Goal: Transaction & Acquisition: Book appointment/travel/reservation

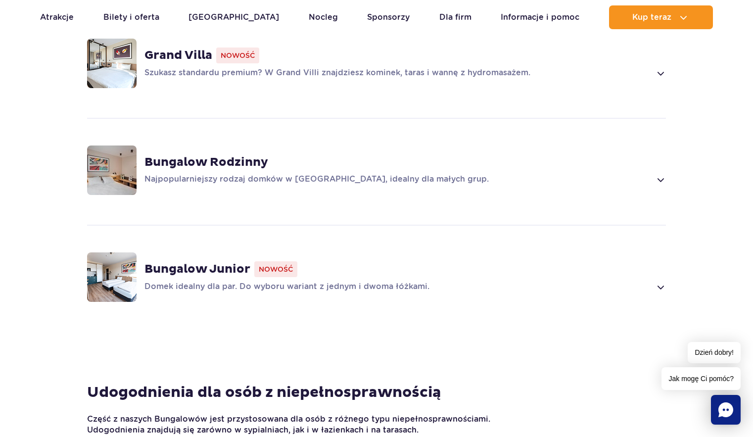
click at [185, 49] on div "Grand Villa Nowość Szukasz standardu premium? W Grand Villi znajdziesz kominek,…" at bounding box center [404, 63] width 521 height 32
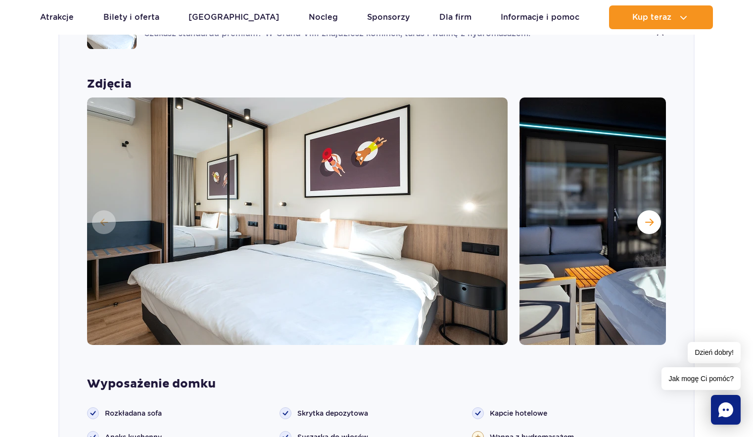
scroll to position [742, 0]
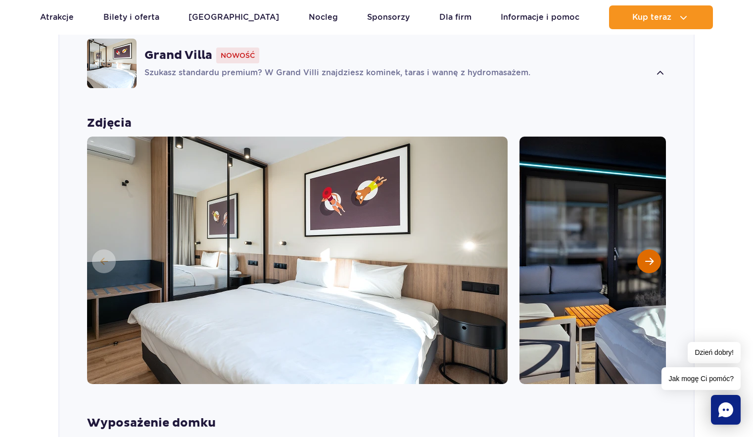
click at [649, 257] on span "Następny slajd" at bounding box center [649, 261] width 8 height 9
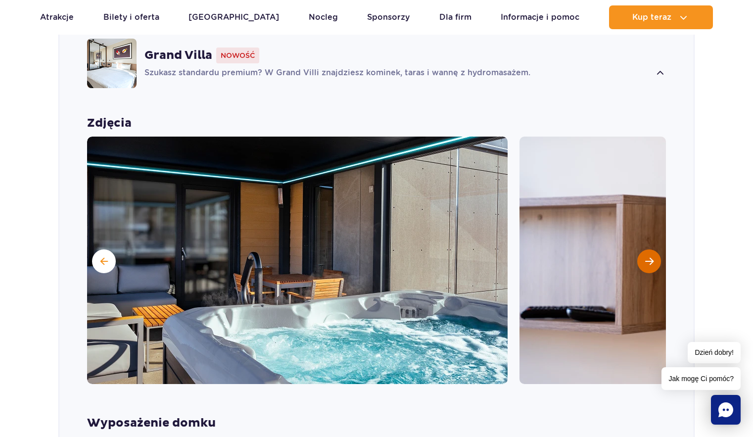
click at [649, 257] on span "Następny slajd" at bounding box center [649, 261] width 8 height 9
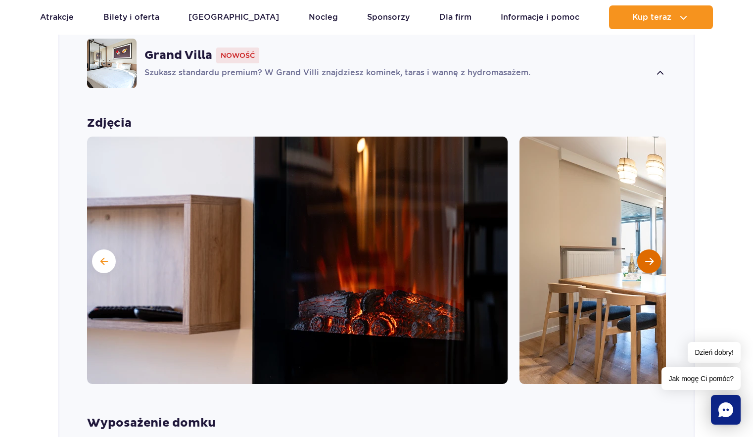
click at [649, 257] on span "Następny slajd" at bounding box center [649, 261] width 8 height 9
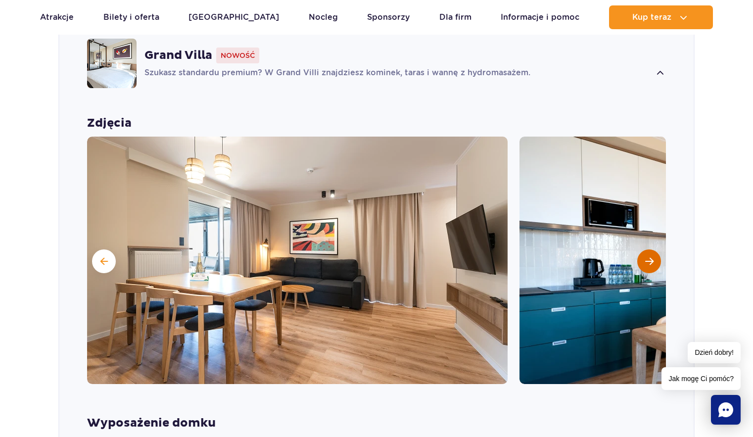
click at [649, 257] on span "Następny slajd" at bounding box center [649, 261] width 8 height 9
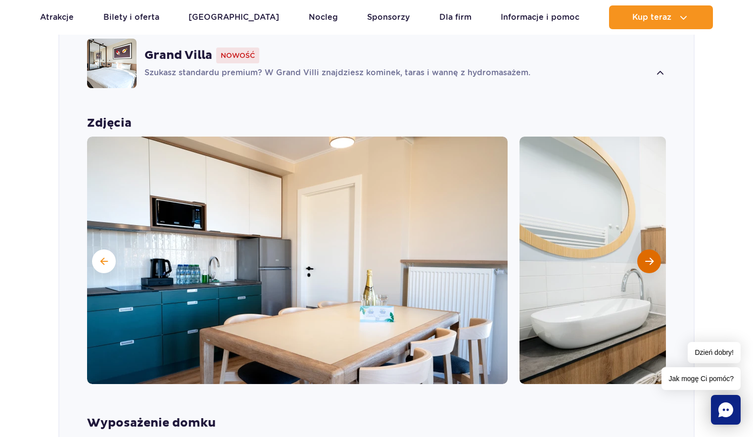
click at [649, 257] on span "Następny slajd" at bounding box center [649, 261] width 8 height 9
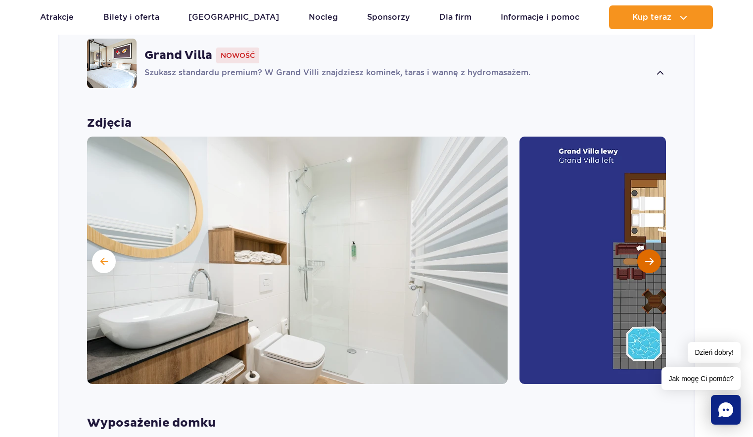
click at [649, 257] on span "Następny slajd" at bounding box center [649, 261] width 8 height 9
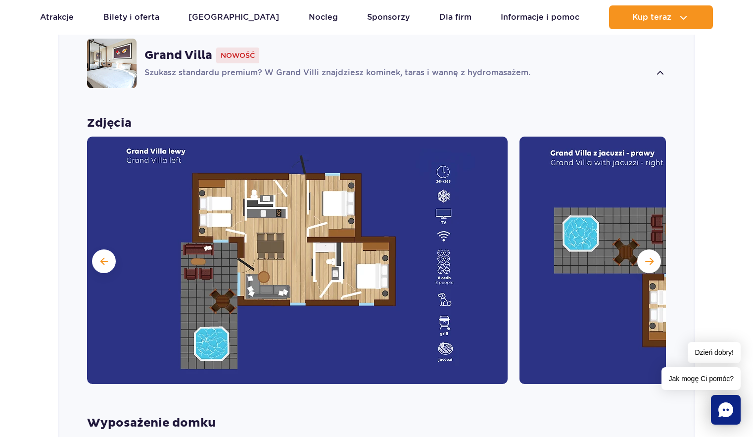
click at [661, 242] on img at bounding box center [729, 259] width 420 height 247
click at [657, 249] on button "Następny slajd" at bounding box center [649, 261] width 24 height 24
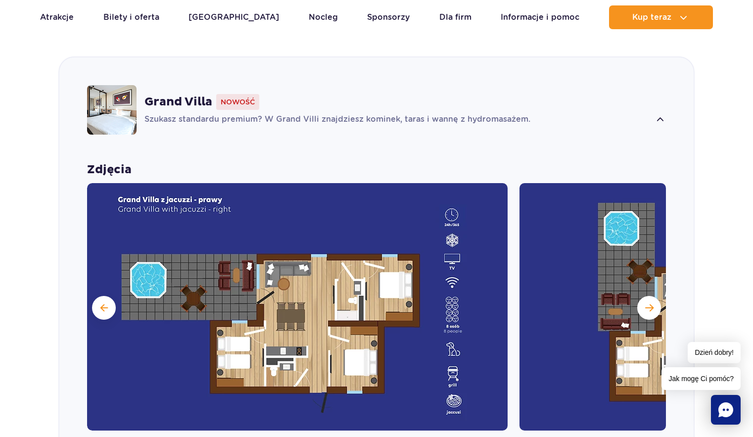
scroll to position [693, 0]
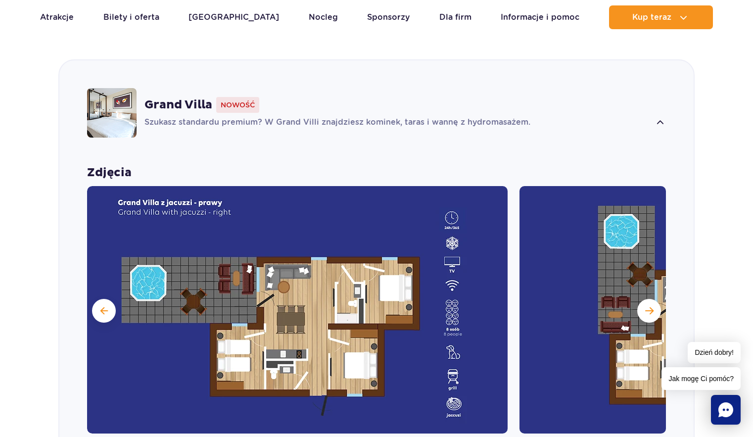
click at [662, 117] on span at bounding box center [659, 123] width 11 height 12
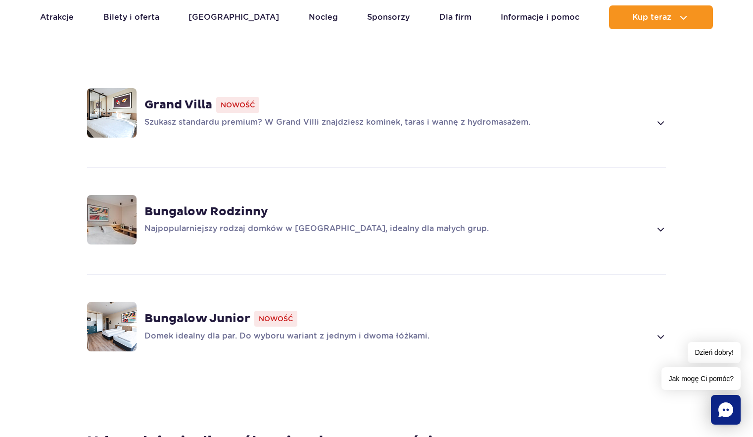
click at [654, 117] on span at bounding box center [659, 123] width 11 height 12
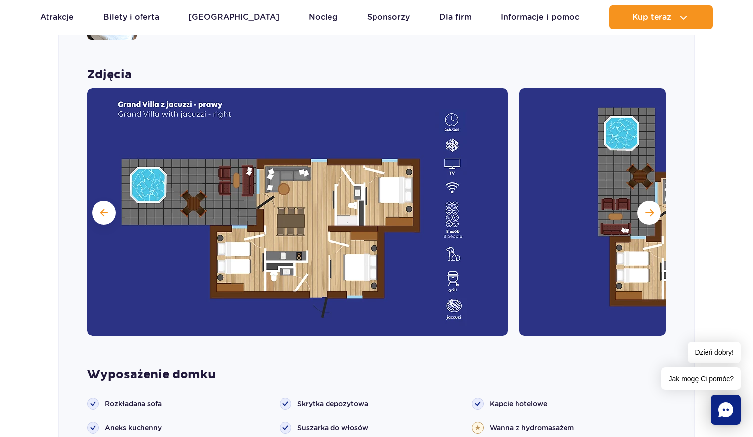
scroll to position [792, 0]
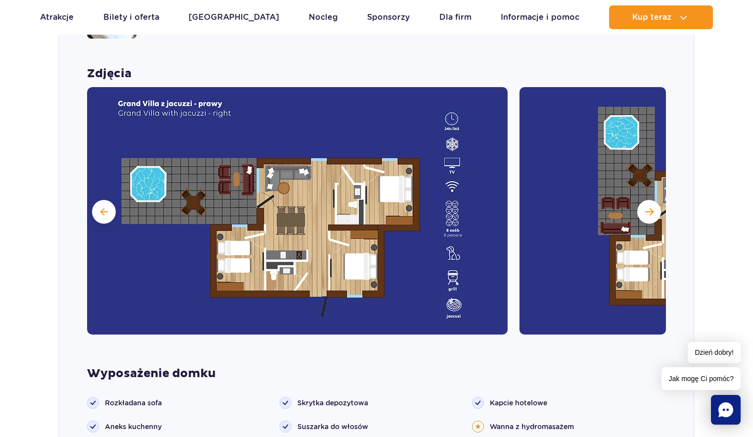
click at [714, 210] on section "Wybierz bungalow dla siebie Grand Villa Nowość Szukasz standardu premium? W Gra…" at bounding box center [376, 394] width 753 height 1038
